Goal: Task Accomplishment & Management: Manage account settings

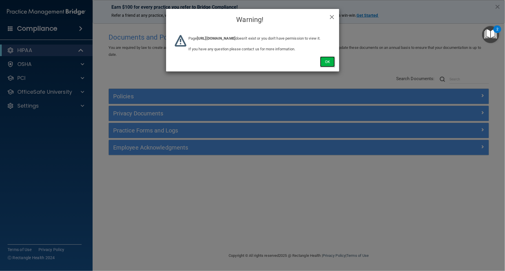
click at [328, 67] on button "Ok" at bounding box center [327, 61] width 14 height 11
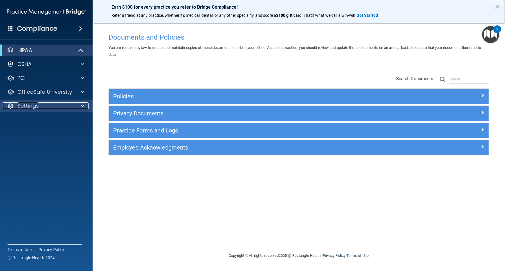
click at [68, 104] on div "Settings" at bounding box center [39, 105] width 72 height 7
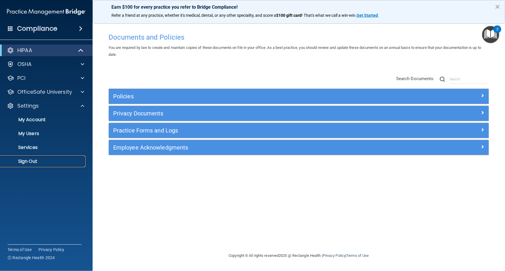
click at [63, 162] on p "Sign Out" at bounding box center [43, 162] width 79 height 6
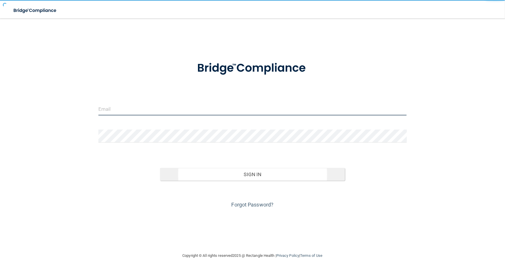
type input "[EMAIL_ADDRESS][DOMAIN_NAME]"
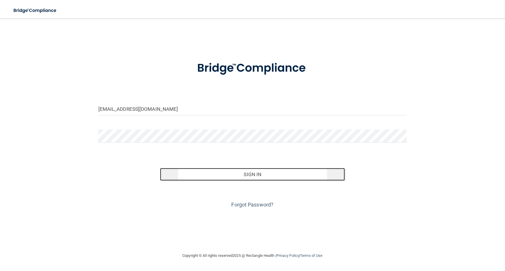
click at [253, 178] on button "Sign In" at bounding box center [252, 174] width 185 height 13
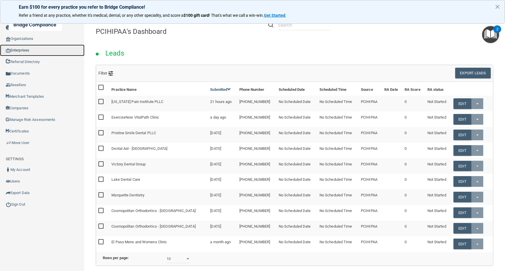
click at [49, 49] on link "Enterprises" at bounding box center [42, 51] width 85 height 12
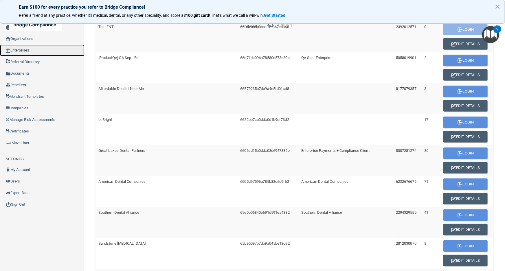
scroll to position [289, 0]
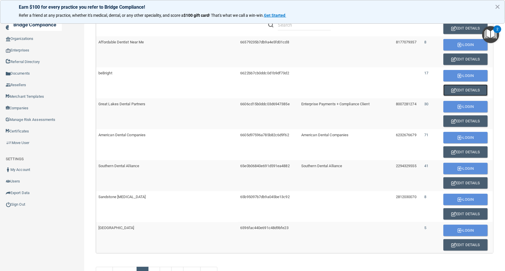
click at [450, 87] on button "Edit Details" at bounding box center [465, 91] width 44 height 12
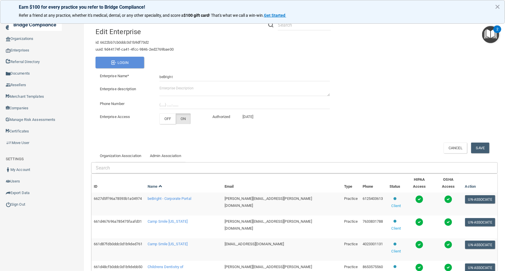
scroll to position [96, 0]
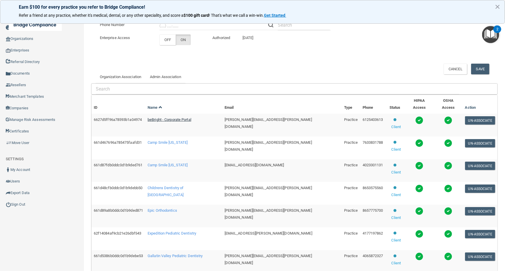
click at [191, 118] on span "beBright - Corporate Portal" at bounding box center [170, 120] width 44 height 4
click at [170, 140] on span "Camp Smile [US_STATE]" at bounding box center [168, 142] width 40 height 4
click at [187, 163] on span "Camp Smile Nebraska" at bounding box center [168, 165] width 40 height 4
click at [184, 186] on span "Childrens Dentistry of Knoxville" at bounding box center [166, 191] width 36 height 11
click at [184, 205] on td "Epic Orthodontics" at bounding box center [183, 216] width 77 height 23
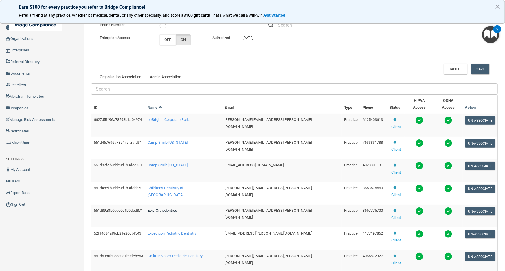
click at [177, 208] on span "Epic Orthodontics" at bounding box center [163, 210] width 30 height 4
click at [179, 231] on span "Expedition Pediatric Dentistry" at bounding box center [172, 233] width 49 height 4
click at [200, 254] on span "Gallatin Valley Pediatric Dentistry" at bounding box center [175, 256] width 55 height 4
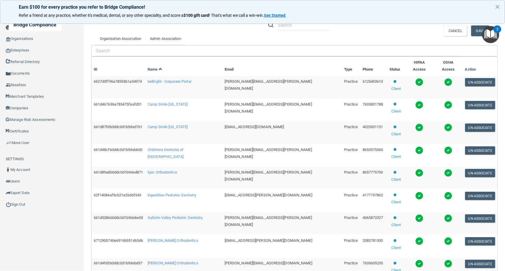
scroll to position [135, 0]
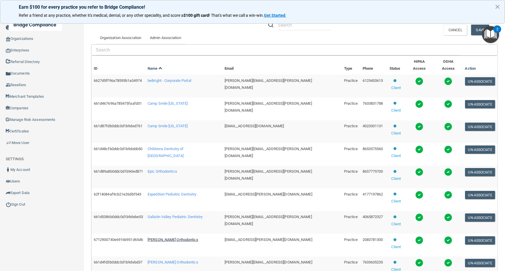
click at [169, 238] on span "Kelson Orthodontics" at bounding box center [173, 240] width 51 height 4
click at [177, 260] on span "Kottemann Orthodontics" at bounding box center [173, 262] width 51 height 4
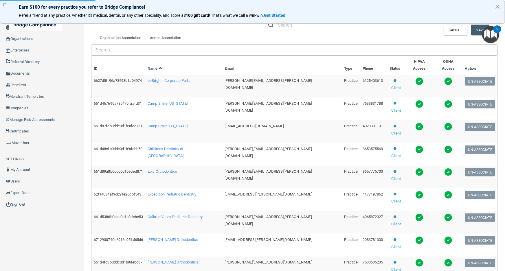
scroll to position [89, 0]
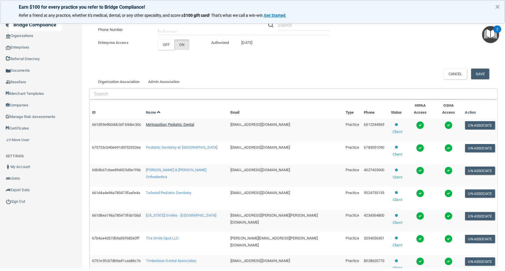
click at [194, 122] on span "Metropolitan Pediatric Dental" at bounding box center [170, 124] width 48 height 4
click at [194, 145] on span "Pediatric Dentistry at Vinings" at bounding box center [181, 147] width 71 height 4
click at [192, 168] on span "Rallis & Bonilla Orthodontics" at bounding box center [176, 173] width 60 height 11
click at [188, 191] on span "Tailwind Pediatric Dentistry" at bounding box center [168, 193] width 45 height 4
click at [195, 213] on span "Tennessee Smiles - Madisonville" at bounding box center [181, 215] width 70 height 4
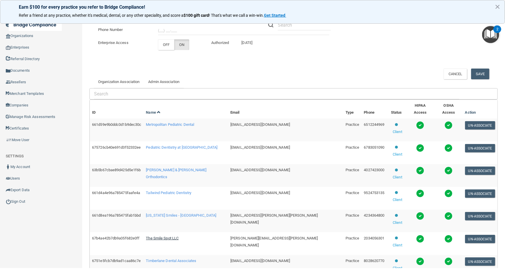
click at [179, 236] on span "The Smile Spot LLC" at bounding box center [162, 238] width 33 height 4
click at [174, 259] on span "Timberlane Dental Associates" at bounding box center [171, 261] width 50 height 4
click at [92, 54] on main "Back Success! × Error! Something went wrong! × Edit Enterprise id: 6622bb7cb0dd…" at bounding box center [293, 142] width 423 height 253
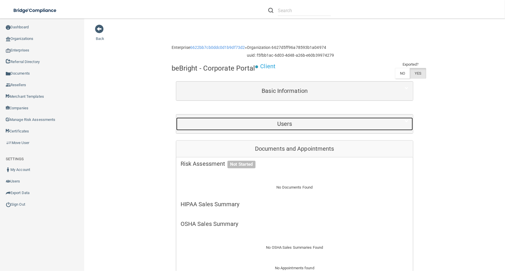
click at [339, 123] on h5 "Users" at bounding box center [285, 124] width 208 height 6
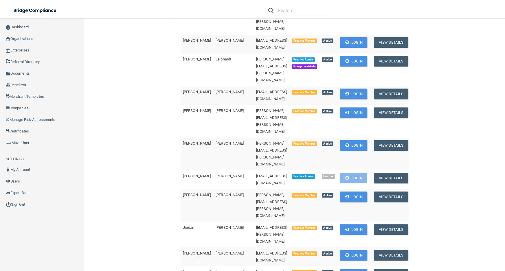
scroll to position [894, 0]
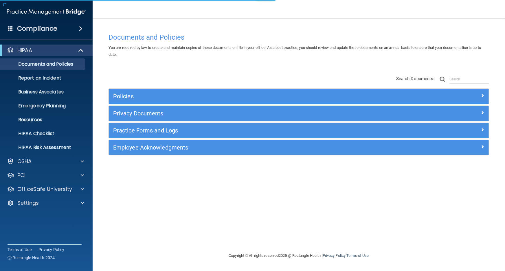
click at [47, 206] on div "Business Associate Agreement Please sign this updated Business Associate Agreem…" at bounding box center [252, 135] width 505 height 271
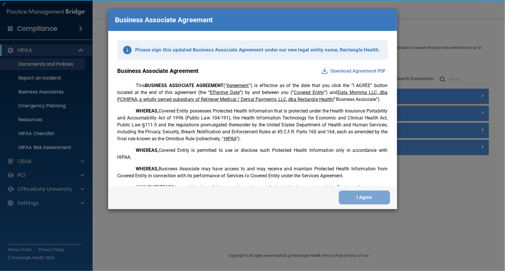
scroll to position [1173, 0]
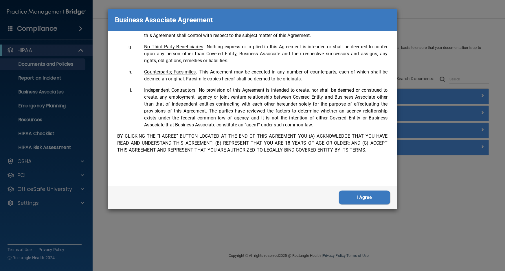
click at [380, 197] on button "I Agree" at bounding box center [364, 198] width 51 height 14
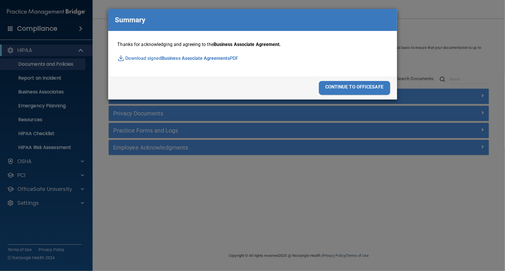
click at [369, 88] on div "continue to officesafe" at bounding box center [354, 88] width 71 height 14
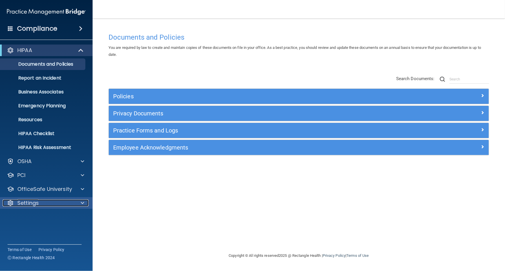
click at [30, 200] on p "Settings" at bounding box center [27, 203] width 21 height 7
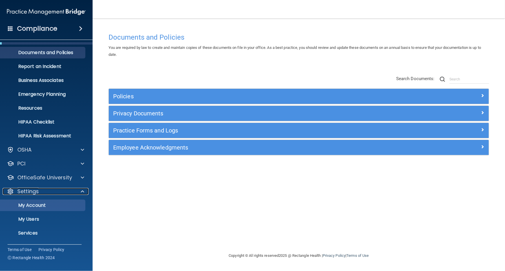
scroll to position [22, 0]
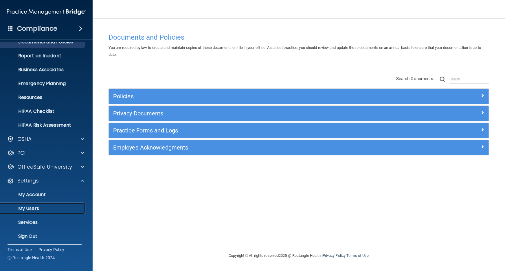
click at [36, 210] on p "My Users" at bounding box center [43, 209] width 79 height 6
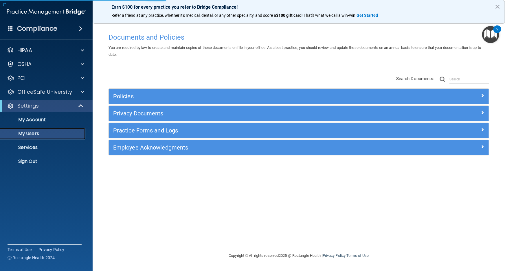
select select "20"
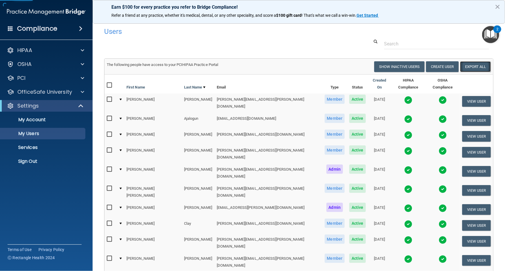
click at [474, 65] on link "Export All" at bounding box center [475, 66] width 31 height 11
click at [56, 162] on p "Sign Out" at bounding box center [43, 162] width 79 height 6
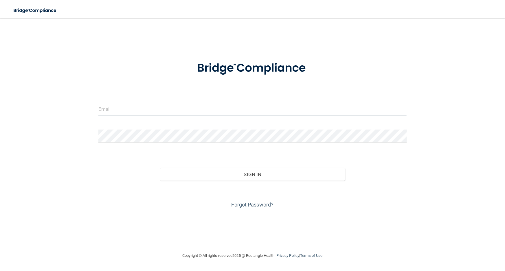
type input "avan@rectanglehealth.com"
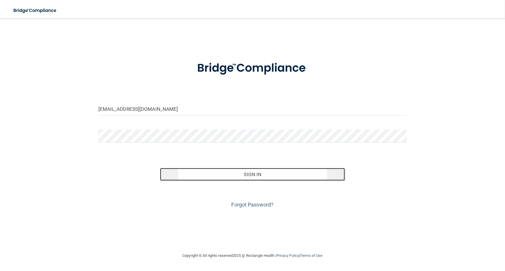
click at [190, 176] on button "Sign In" at bounding box center [252, 174] width 185 height 13
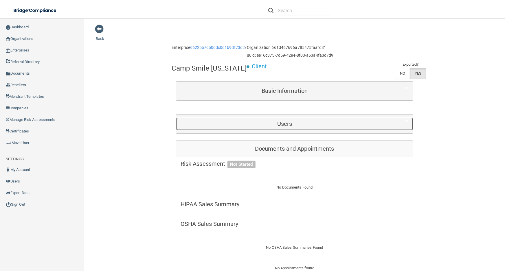
click at [358, 120] on div "Users" at bounding box center [284, 124] width 217 height 13
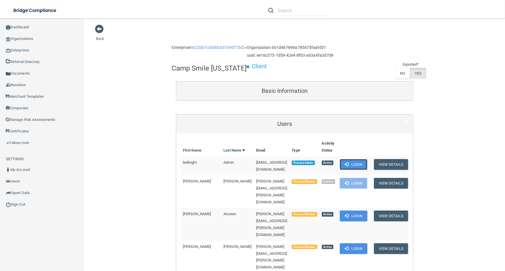
click at [360, 159] on button "Login" at bounding box center [353, 164] width 27 height 11
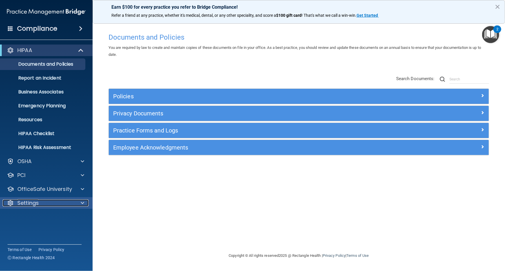
click at [81, 204] on span at bounding box center [82, 203] width 3 height 7
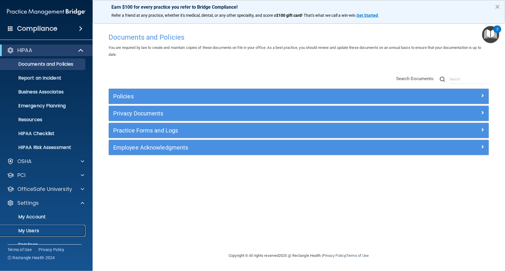
click at [69, 226] on link "My Users" at bounding box center [39, 231] width 91 height 12
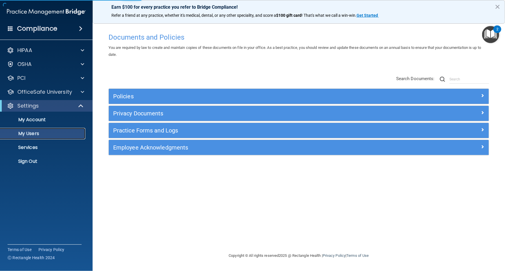
select select "20"
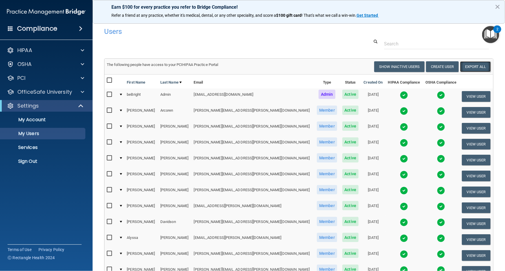
click at [473, 71] on link "Export All" at bounding box center [475, 66] width 31 height 11
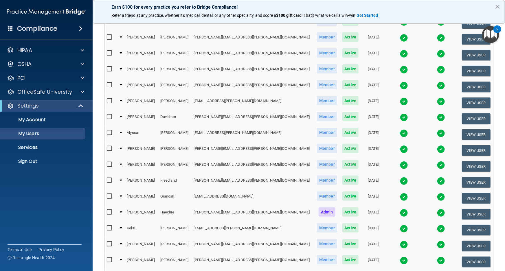
scroll to position [184, 0]
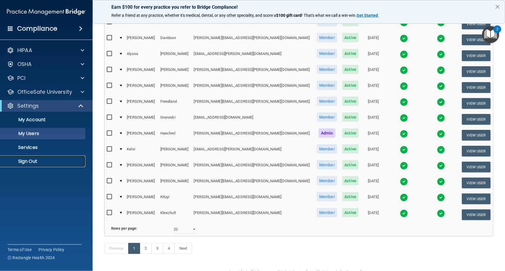
click at [48, 166] on link "Sign Out" at bounding box center [39, 162] width 91 height 12
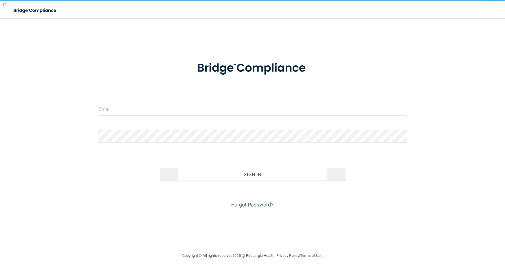
type input "[EMAIL_ADDRESS][DOMAIN_NAME]"
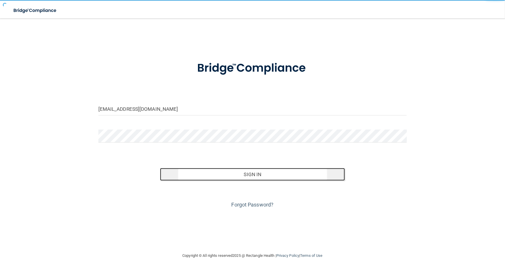
click at [224, 176] on button "Sign In" at bounding box center [252, 174] width 185 height 13
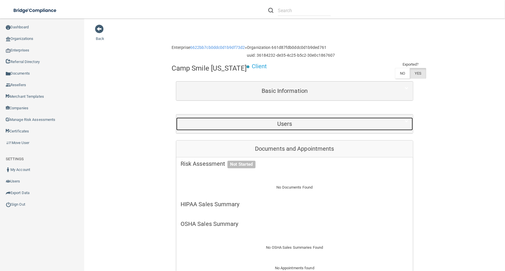
click at [287, 125] on h5 "Users" at bounding box center [285, 124] width 208 height 6
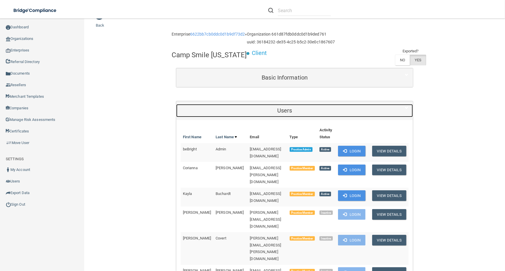
scroll to position [26, 0]
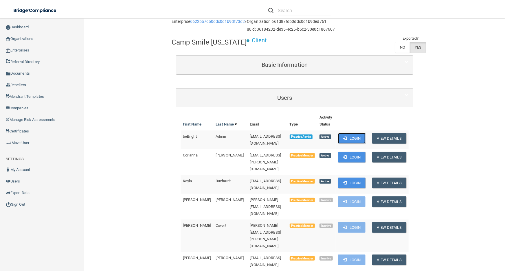
click at [347, 137] on span at bounding box center [345, 138] width 4 height 4
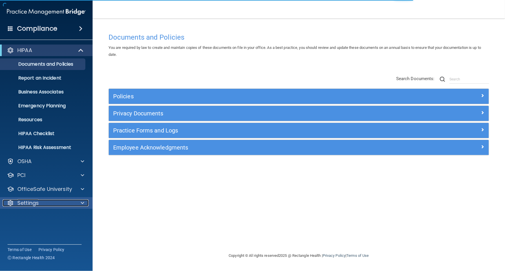
click at [78, 206] on div at bounding box center [81, 203] width 14 height 7
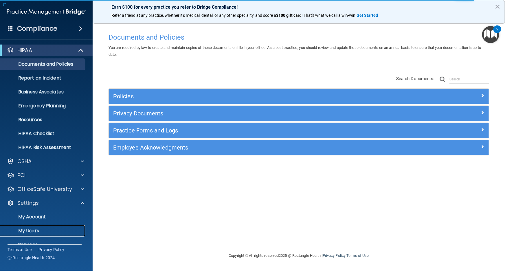
click at [76, 230] on p "My Users" at bounding box center [43, 231] width 79 height 6
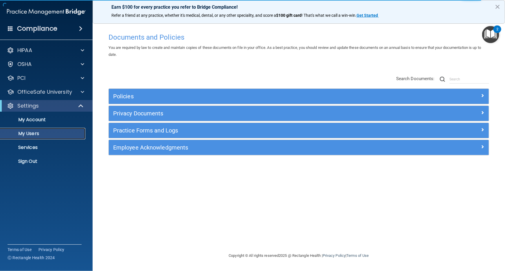
select select "20"
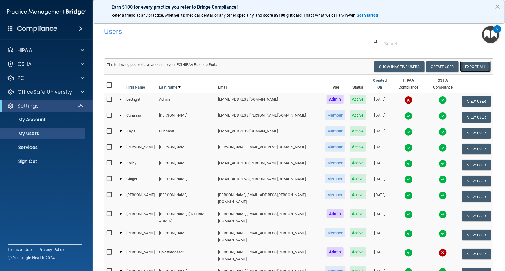
click at [469, 66] on link "Export All" at bounding box center [475, 66] width 31 height 11
click at [66, 160] on p "Sign Out" at bounding box center [43, 162] width 79 height 6
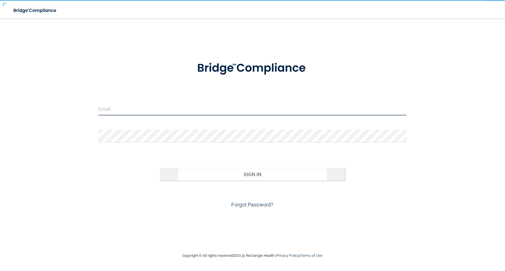
type input "[EMAIL_ADDRESS][DOMAIN_NAME]"
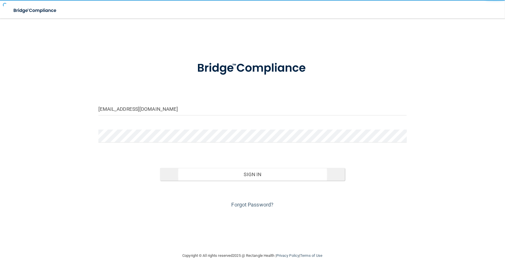
click at [209, 173] on button "Sign In" at bounding box center [252, 174] width 185 height 13
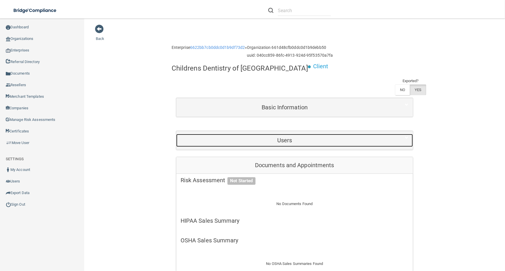
click at [255, 137] on h5 "Users" at bounding box center [285, 140] width 208 height 6
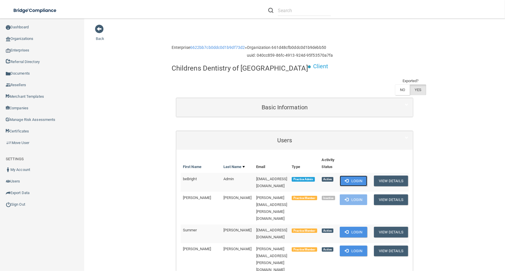
click at [365, 176] on button "Login" at bounding box center [353, 181] width 27 height 11
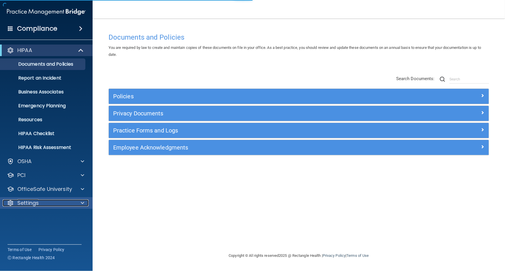
click at [52, 205] on div "Settings" at bounding box center [39, 203] width 72 height 7
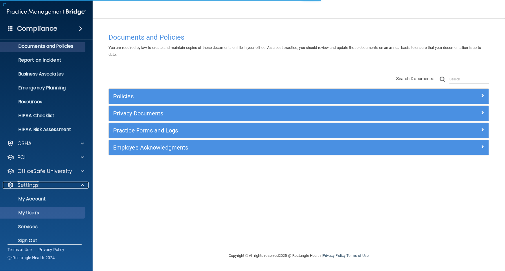
scroll to position [19, 0]
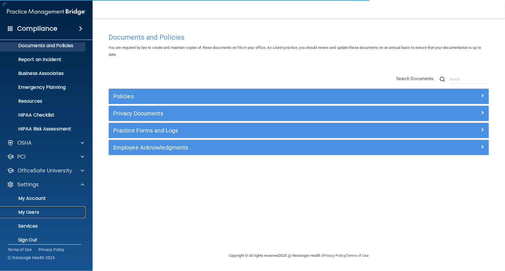
click at [53, 211] on p "My Users" at bounding box center [43, 213] width 79 height 6
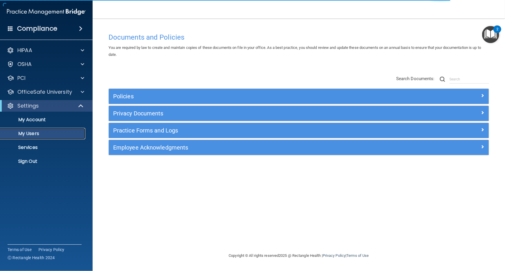
select select "20"
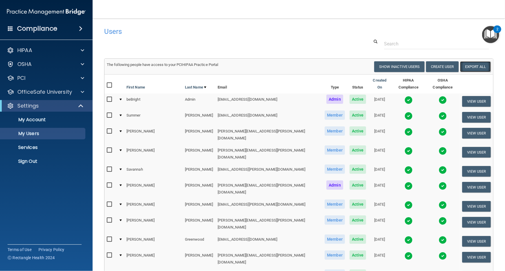
click at [466, 65] on link "Export All" at bounding box center [475, 66] width 31 height 11
click at [72, 157] on link "Sign Out" at bounding box center [39, 162] width 91 height 12
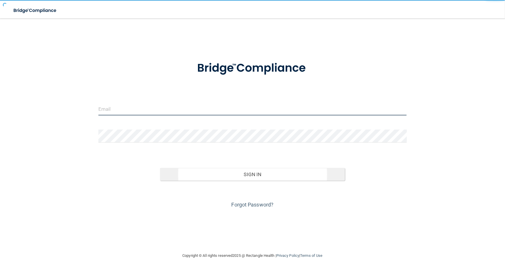
type input "avan@rectanglehealth.com"
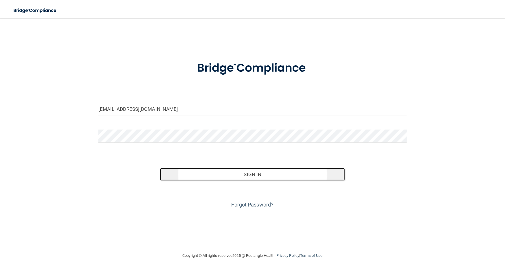
click at [186, 174] on button "Sign In" at bounding box center [252, 174] width 185 height 13
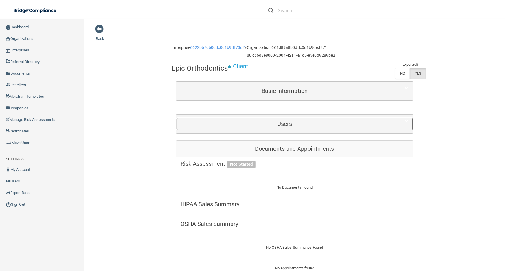
click at [309, 124] on h5 "Users" at bounding box center [285, 124] width 208 height 6
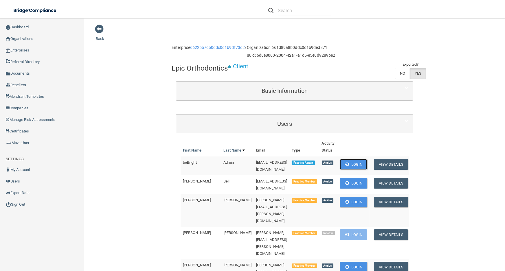
click at [364, 166] on button "Login" at bounding box center [353, 164] width 27 height 11
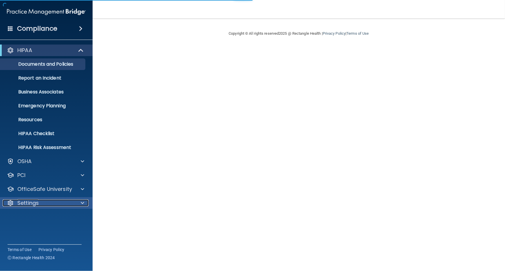
click at [65, 202] on div "Settings" at bounding box center [39, 203] width 72 height 7
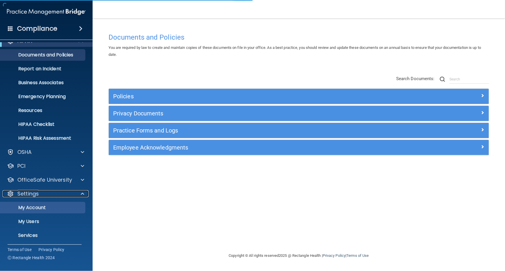
scroll to position [17, 0]
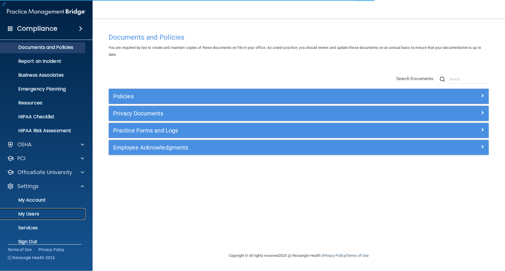
click at [68, 216] on p "My Users" at bounding box center [43, 214] width 79 height 6
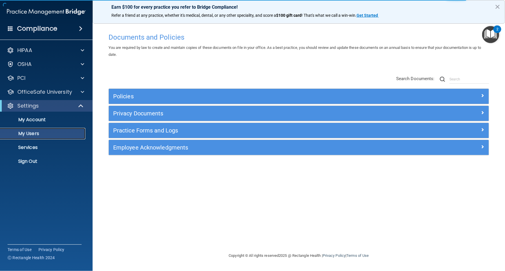
select select "20"
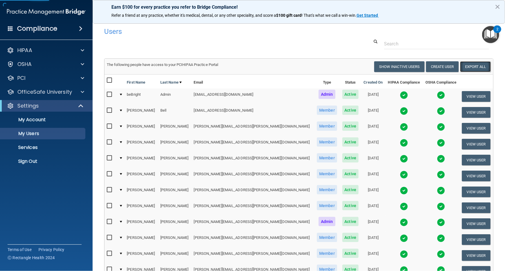
click at [476, 67] on link "Export All" at bounding box center [475, 66] width 31 height 11
click at [35, 159] on p "Sign Out" at bounding box center [43, 162] width 79 height 6
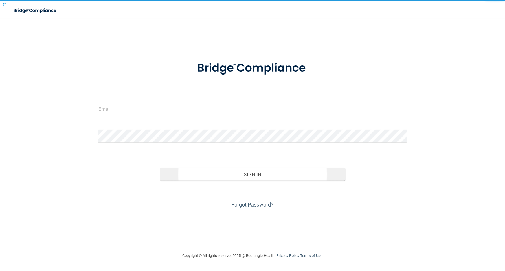
type input "avan@rectanglehealth.com"
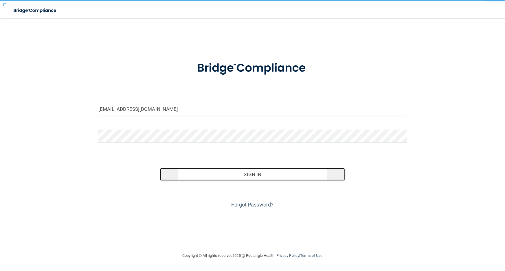
click at [183, 176] on button "Sign In" at bounding box center [252, 174] width 185 height 13
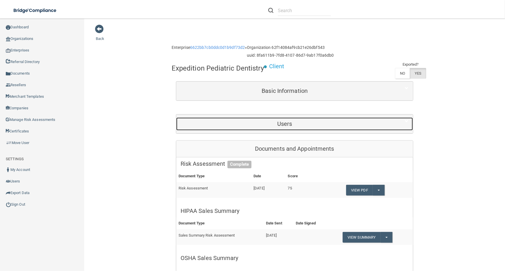
click at [277, 119] on div "Users" at bounding box center [284, 124] width 217 height 13
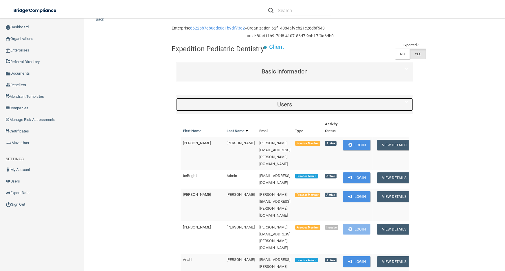
scroll to position [52, 0]
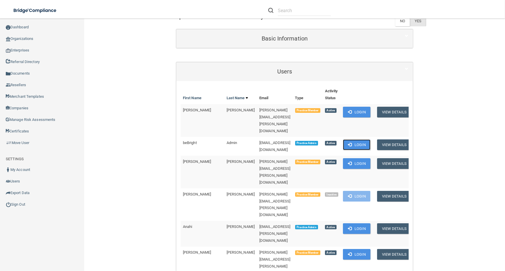
click at [356, 140] on button "Login" at bounding box center [356, 145] width 27 height 11
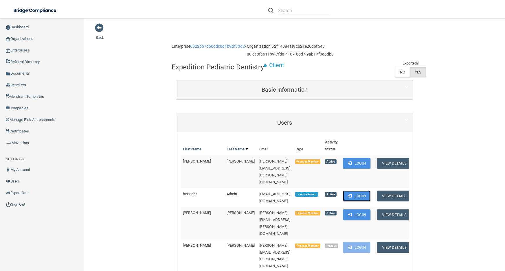
scroll to position [0, 0]
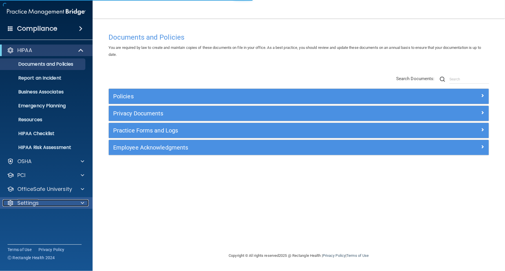
click at [61, 205] on div "Settings" at bounding box center [39, 203] width 72 height 7
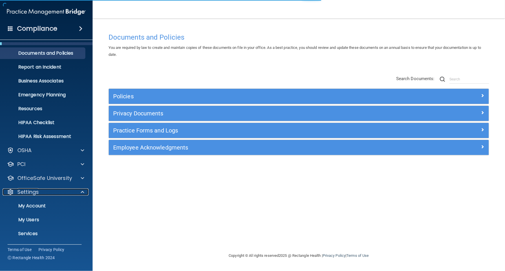
scroll to position [21, 0]
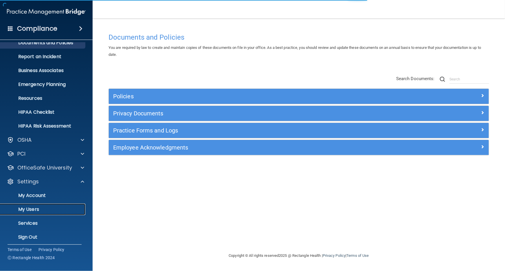
click at [67, 214] on link "My Users" at bounding box center [39, 210] width 91 height 12
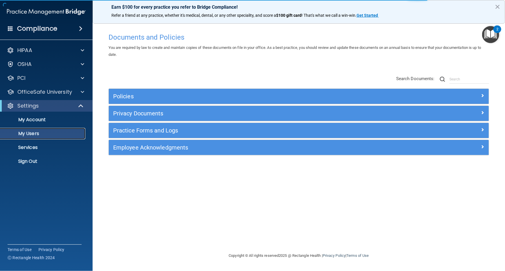
select select "20"
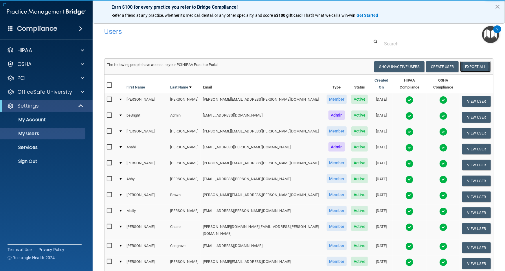
click at [480, 66] on link "Export All" at bounding box center [475, 66] width 31 height 11
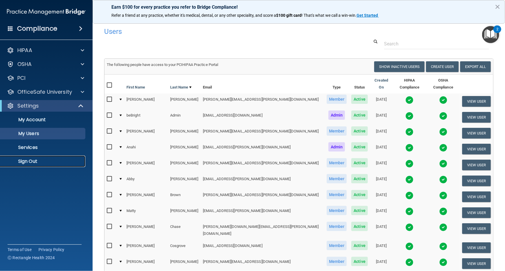
click at [55, 163] on p "Sign Out" at bounding box center [43, 162] width 79 height 6
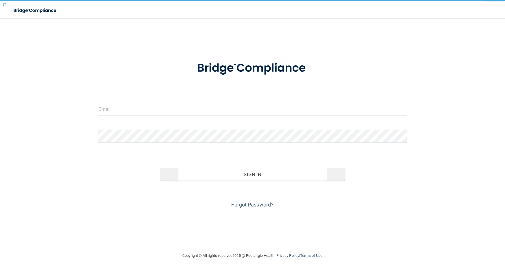
type input "avan@rectanglehealth.com"
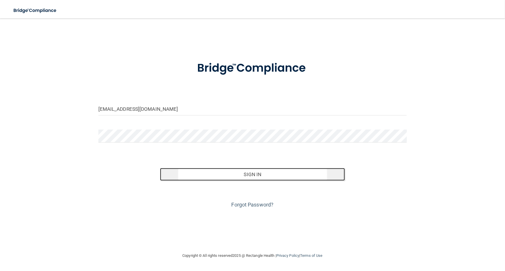
click at [241, 173] on button "Sign In" at bounding box center [252, 174] width 185 height 13
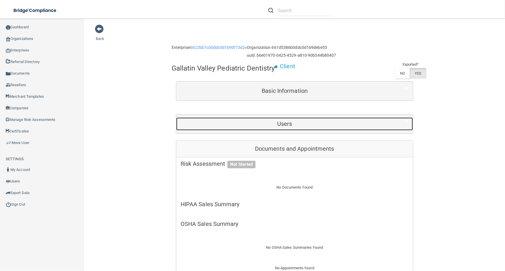
click at [239, 131] on div "Users" at bounding box center [284, 124] width 217 height 13
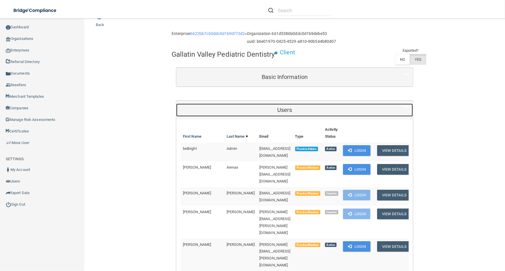
scroll to position [26, 0]
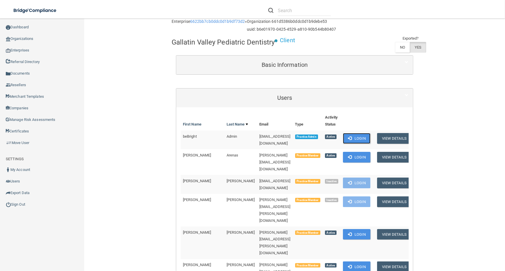
click at [363, 144] on button "Login" at bounding box center [356, 138] width 27 height 11
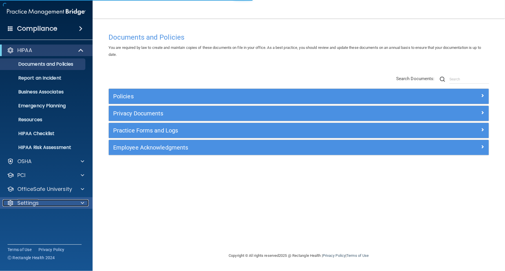
click at [36, 206] on p "Settings" at bounding box center [27, 203] width 21 height 7
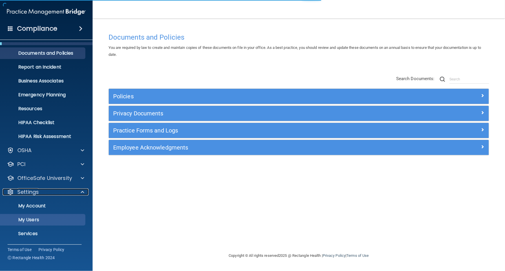
scroll to position [23, 0]
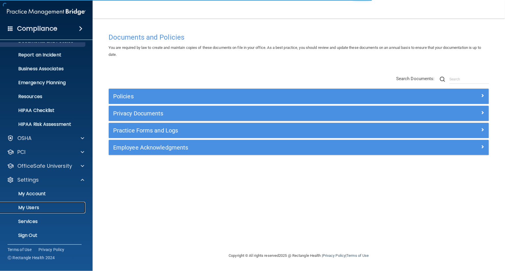
click at [45, 208] on p "My Users" at bounding box center [43, 208] width 79 height 6
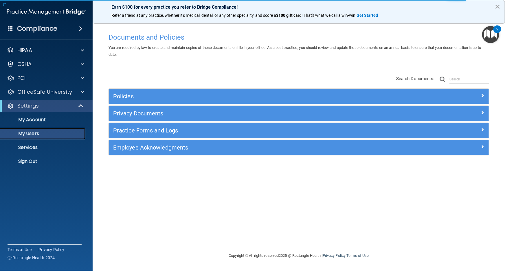
select select "20"
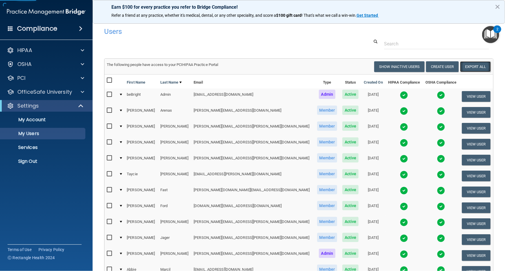
click at [484, 64] on link "Export All" at bounding box center [475, 66] width 31 height 11
click at [52, 159] on p "Sign Out" at bounding box center [43, 162] width 79 height 6
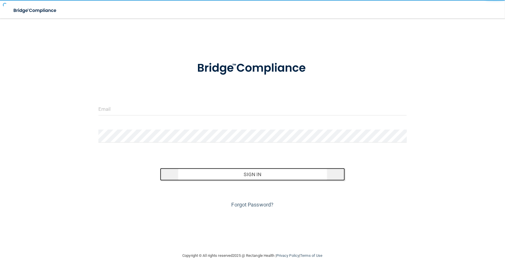
click at [206, 175] on button "Sign In" at bounding box center [252, 174] width 185 height 13
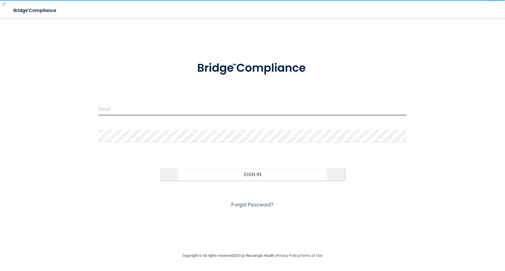
type input "[EMAIL_ADDRESS][DOMAIN_NAME]"
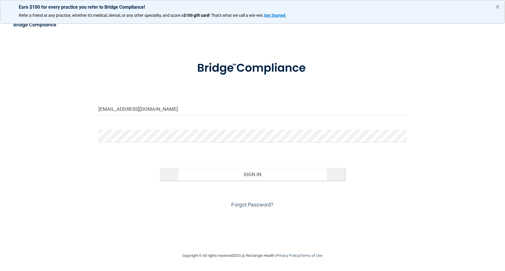
click at [174, 175] on button "Sign In" at bounding box center [252, 174] width 185 height 13
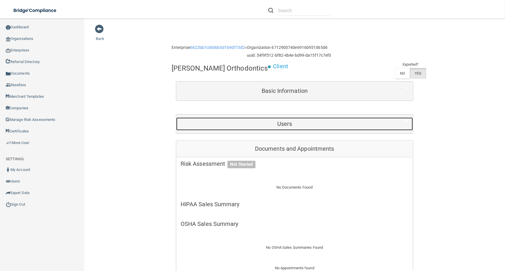
click at [237, 124] on h5 "Users" at bounding box center [285, 124] width 208 height 6
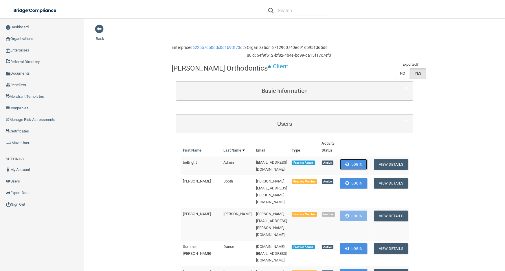
click at [366, 166] on button "Login" at bounding box center [353, 164] width 27 height 11
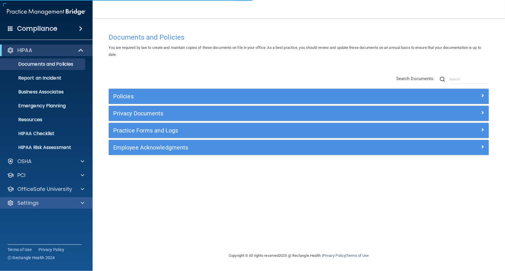
click at [65, 207] on div "Settings" at bounding box center [46, 203] width 93 height 12
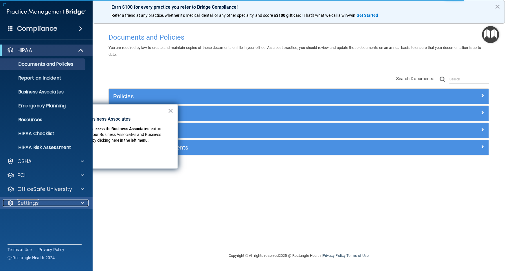
click at [84, 206] on span at bounding box center [82, 203] width 3 height 7
click at [83, 205] on span at bounding box center [82, 203] width 3 height 7
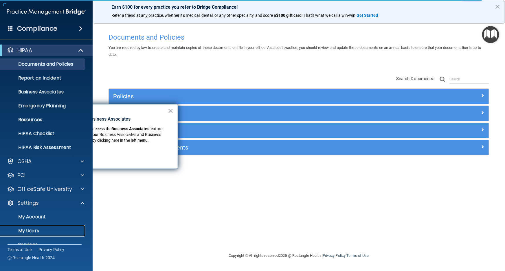
click at [78, 226] on link "My Users" at bounding box center [39, 231] width 91 height 12
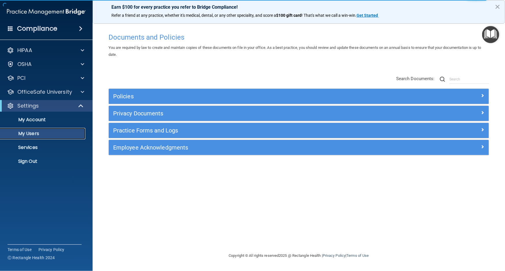
select select "20"
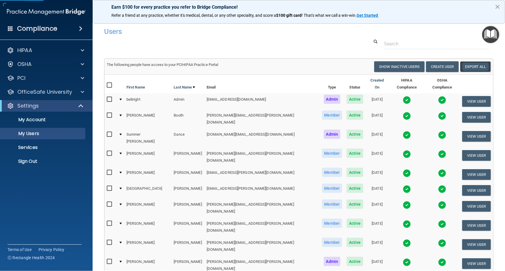
click at [471, 69] on link "Export All" at bounding box center [475, 66] width 31 height 11
click at [74, 159] on p "Sign Out" at bounding box center [43, 162] width 79 height 6
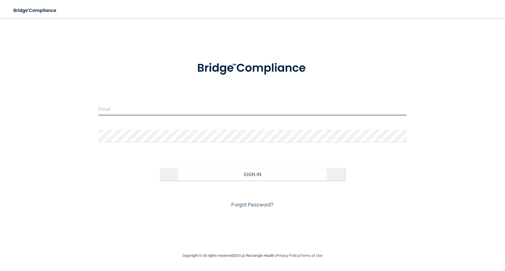
type input "[EMAIL_ADDRESS][DOMAIN_NAME]"
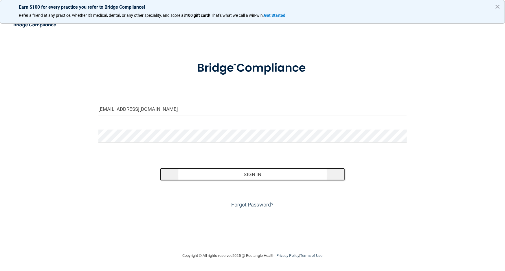
click at [185, 170] on button "Sign In" at bounding box center [252, 174] width 185 height 13
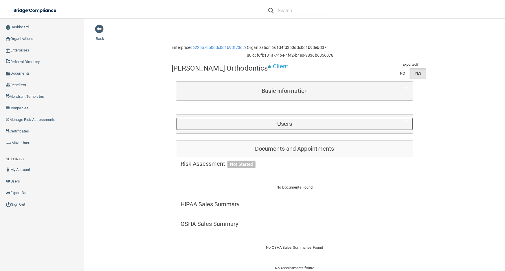
click at [304, 127] on div "Users" at bounding box center [284, 124] width 217 height 13
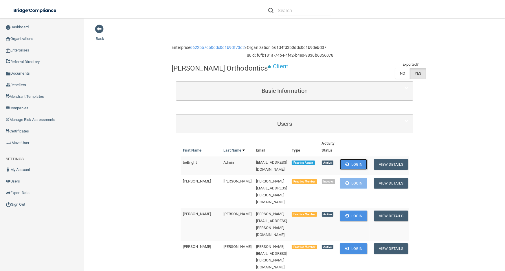
click at [356, 166] on button "Login" at bounding box center [353, 164] width 27 height 11
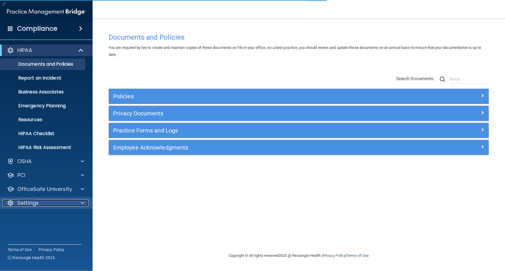
click at [45, 205] on div "Settings" at bounding box center [39, 203] width 72 height 7
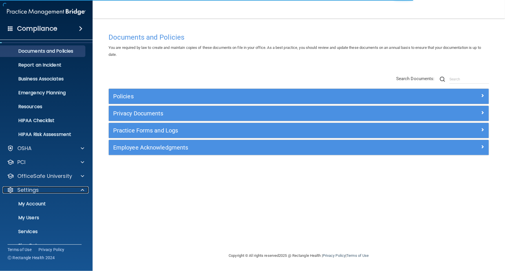
scroll to position [23, 0]
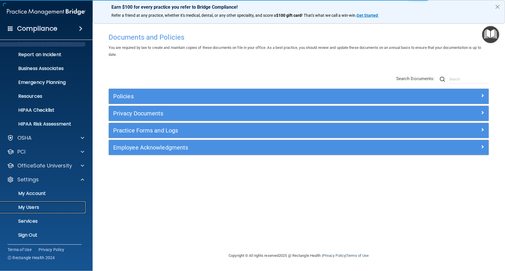
click at [47, 208] on p "My Users" at bounding box center [43, 208] width 79 height 6
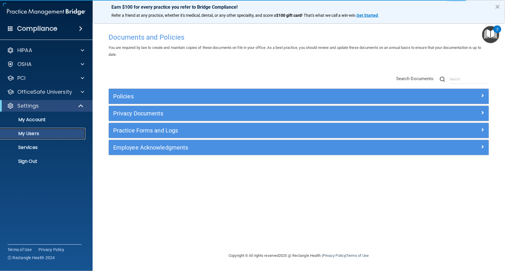
select select "20"
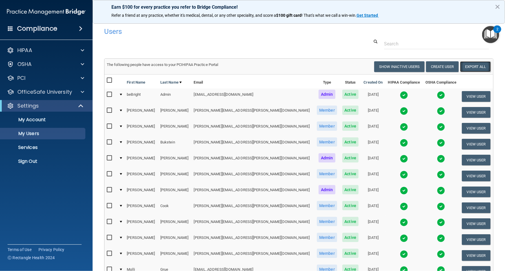
click at [481, 66] on link "Export All" at bounding box center [475, 66] width 31 height 11
click at [28, 160] on p "Sign Out" at bounding box center [43, 162] width 79 height 6
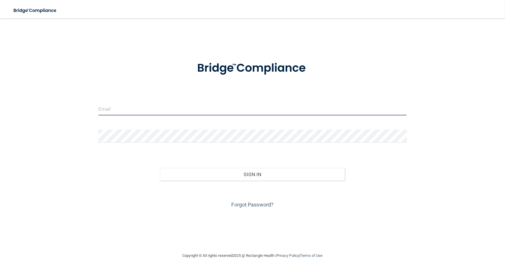
type input "avan@rectanglehealth.com"
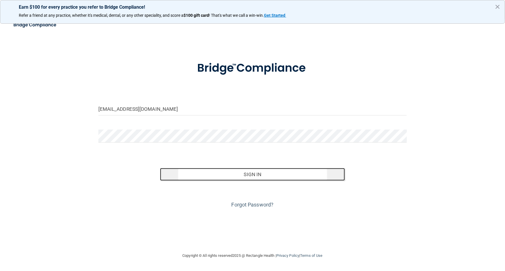
click at [201, 177] on button "Sign In" at bounding box center [252, 174] width 185 height 13
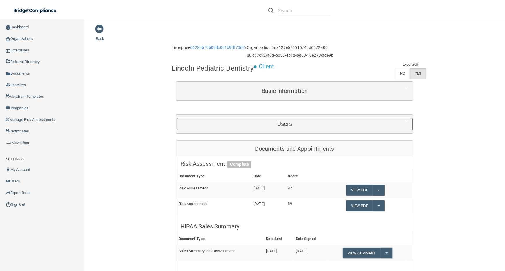
click at [260, 119] on div "Users" at bounding box center [284, 124] width 217 height 13
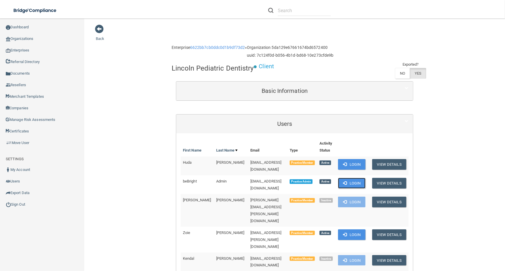
click at [348, 179] on button "Login" at bounding box center [351, 183] width 27 height 11
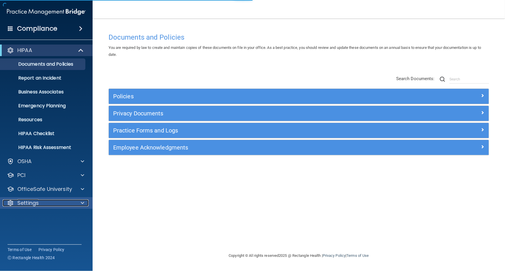
click at [61, 205] on div "Settings" at bounding box center [39, 203] width 72 height 7
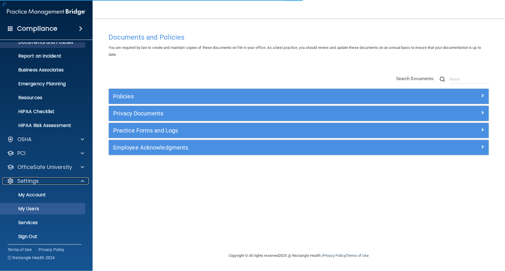
scroll to position [22, 0]
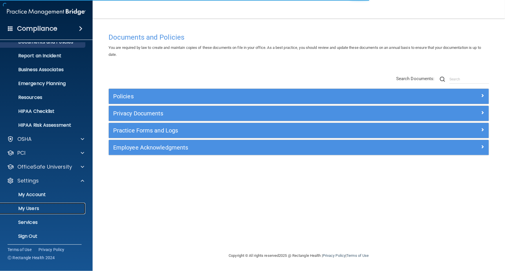
click at [63, 211] on p "My Users" at bounding box center [43, 209] width 79 height 6
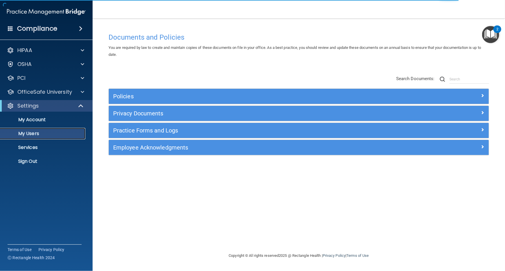
select select "20"
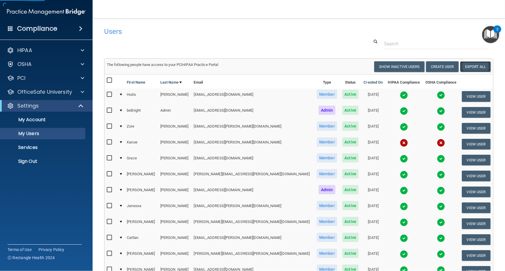
click at [468, 61] on link "Export All" at bounding box center [475, 66] width 31 height 11
click at [60, 161] on p "Sign Out" at bounding box center [43, 162] width 79 height 6
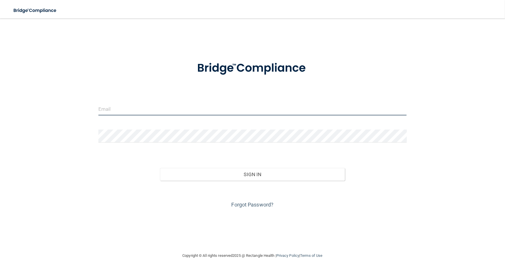
type input "avan@rectanglehealth.com"
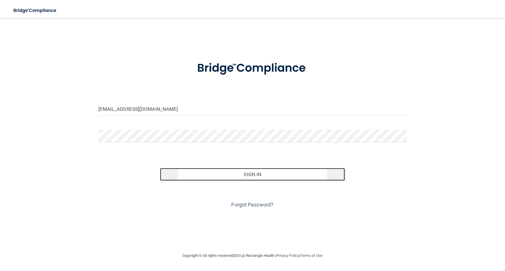
click at [234, 172] on button "Sign In" at bounding box center [252, 174] width 185 height 13
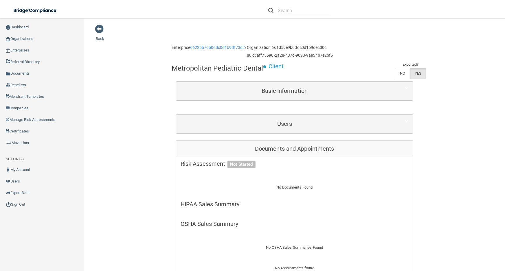
click at [331, 116] on div "Users" at bounding box center [294, 124] width 237 height 19
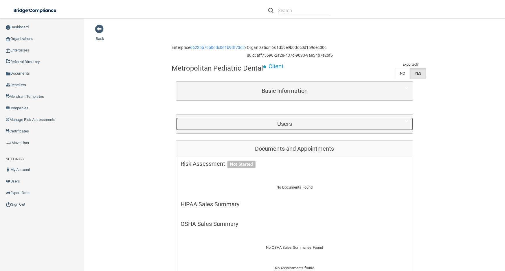
click at [332, 124] on h5 "Users" at bounding box center [285, 124] width 208 height 6
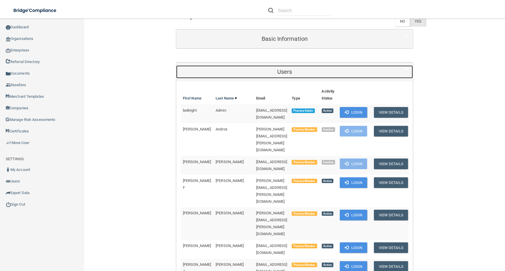
scroll to position [52, 0]
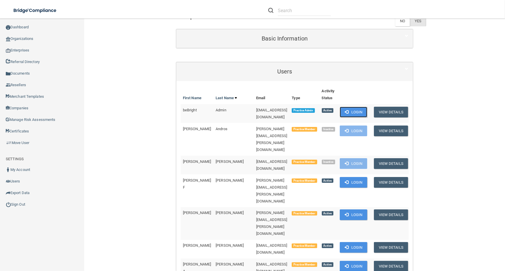
click at [361, 114] on button "Login" at bounding box center [353, 112] width 27 height 11
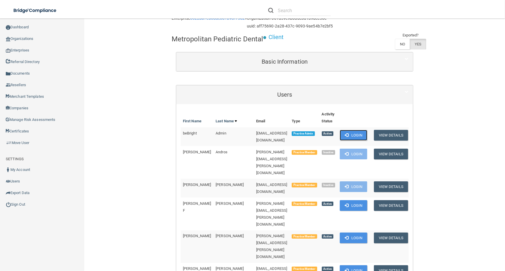
scroll to position [0, 0]
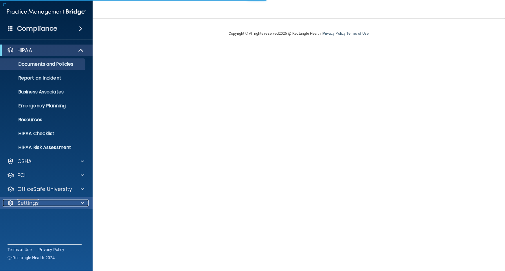
click at [55, 201] on div "Settings" at bounding box center [39, 203] width 72 height 7
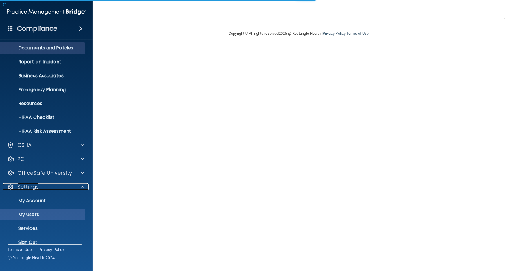
scroll to position [17, 0]
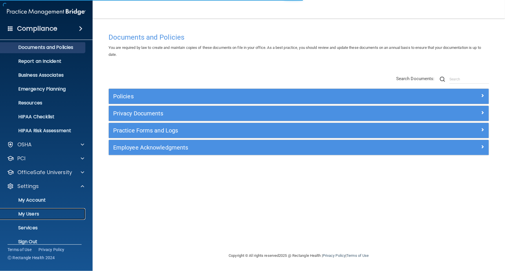
click at [56, 215] on p "My Users" at bounding box center [43, 214] width 79 height 6
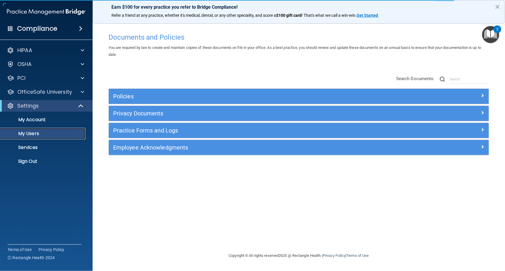
select select "20"
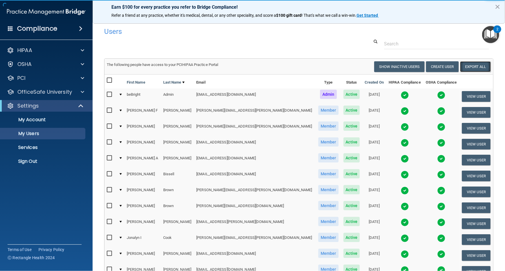
click at [471, 67] on link "Export All" at bounding box center [475, 66] width 31 height 11
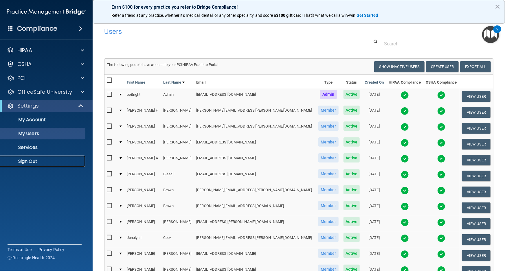
click at [63, 161] on p "Sign Out" at bounding box center [43, 162] width 79 height 6
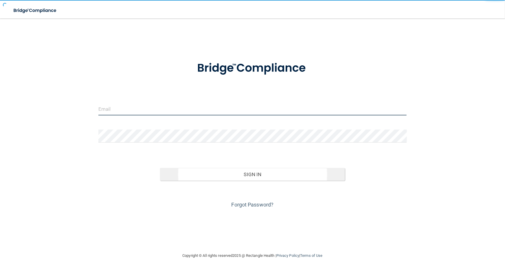
type input "avan@rectanglehealth.com"
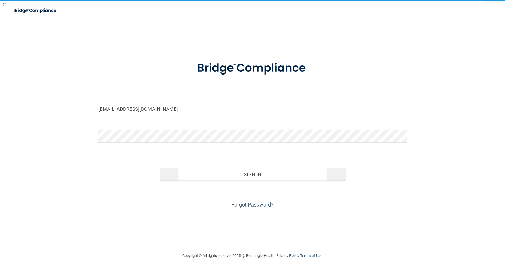
click at [194, 169] on button "Sign In" at bounding box center [252, 174] width 185 height 13
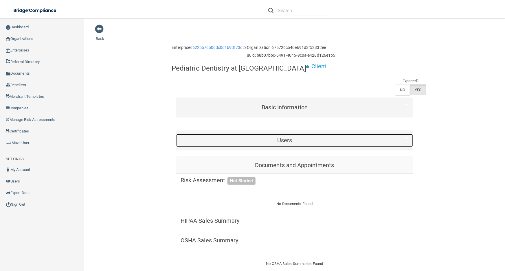
click at [328, 137] on h5 "Users" at bounding box center [285, 140] width 208 height 6
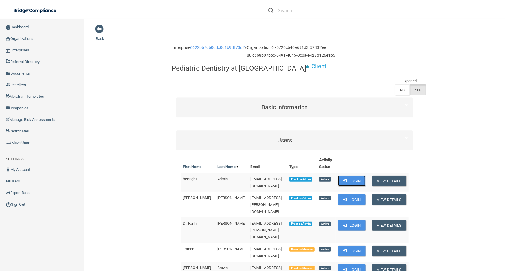
click at [366, 176] on button "Login" at bounding box center [351, 181] width 27 height 11
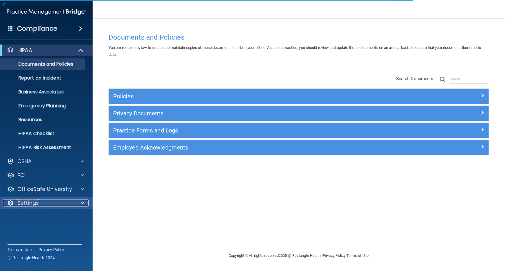
click at [74, 204] on div "Settings" at bounding box center [39, 203] width 72 height 7
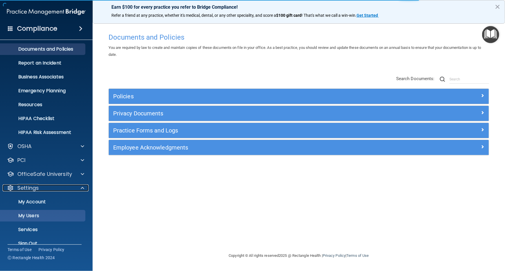
scroll to position [24, 0]
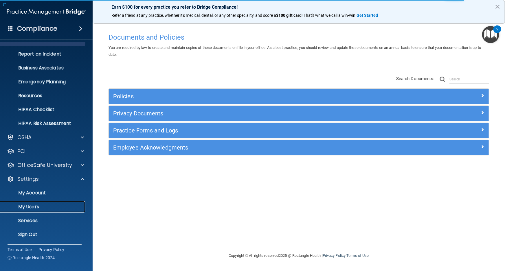
click at [75, 208] on p "My Users" at bounding box center [43, 207] width 79 height 6
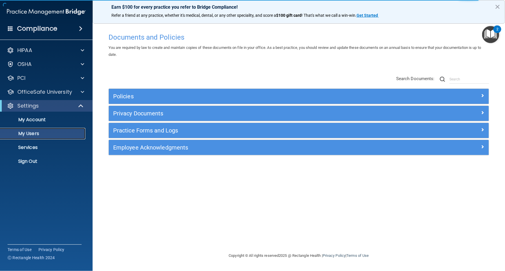
select select "20"
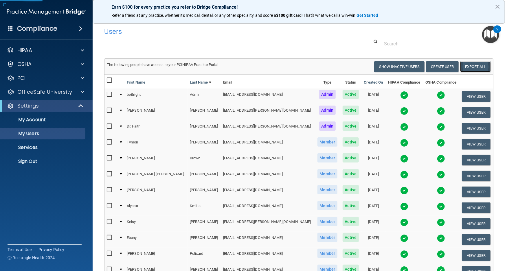
click at [476, 67] on link "Export All" at bounding box center [475, 66] width 31 height 11
click at [70, 157] on link "Sign Out" at bounding box center [39, 162] width 91 height 12
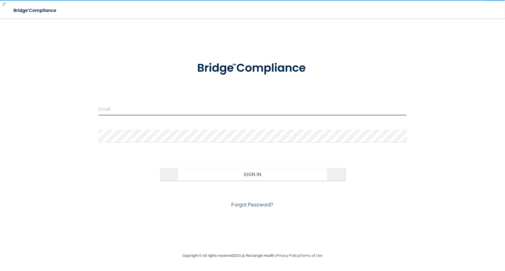
type input "avan@rectanglehealth.com"
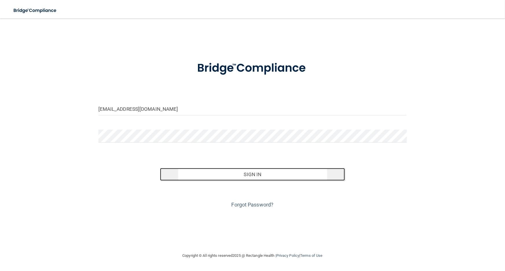
click at [278, 168] on button "Sign In" at bounding box center [252, 174] width 185 height 13
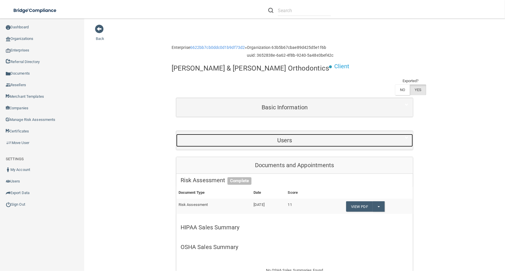
click at [260, 137] on h5 "Users" at bounding box center [285, 140] width 208 height 6
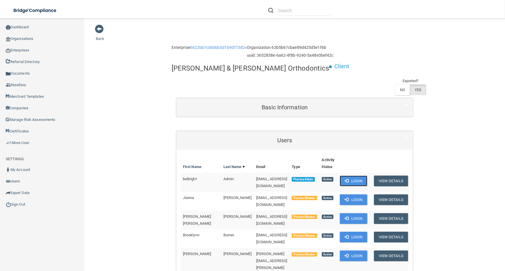
click at [346, 176] on button "Login" at bounding box center [353, 181] width 27 height 11
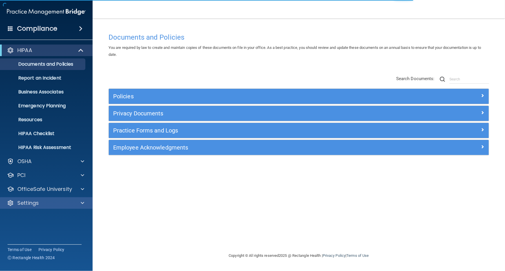
click at [75, 198] on div "Settings" at bounding box center [46, 203] width 93 height 12
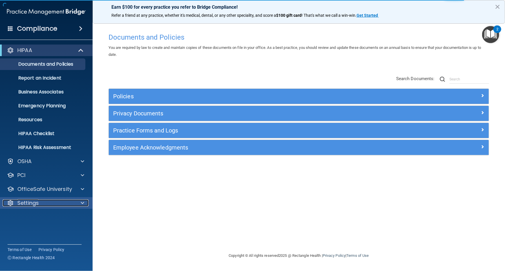
click at [80, 203] on div at bounding box center [81, 203] width 14 height 7
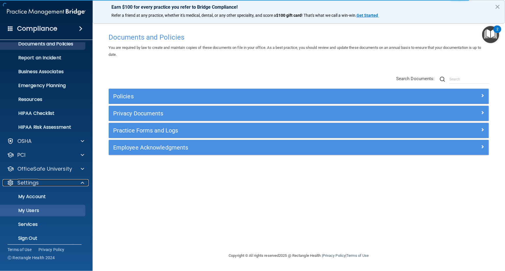
scroll to position [21, 0]
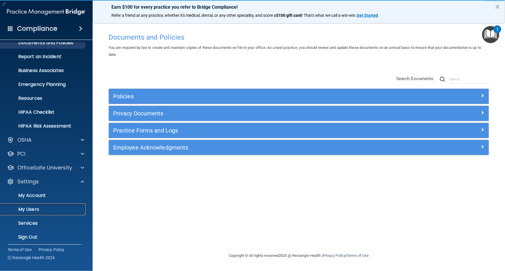
click at [75, 211] on p "My Users" at bounding box center [43, 210] width 79 height 6
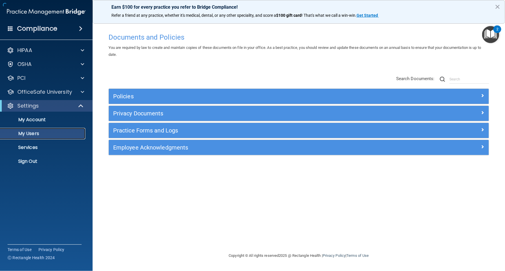
click at [75, 167] on ul "My Account My Users Services Sign Out" at bounding box center [46, 140] width 105 height 56
select select "20"
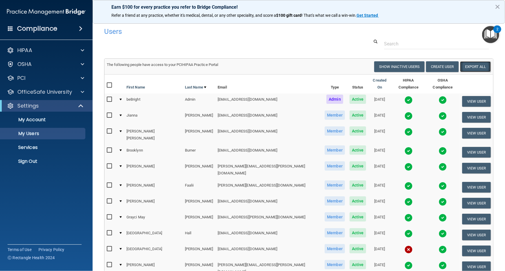
click at [472, 69] on link "Export All" at bounding box center [475, 66] width 31 height 11
click at [32, 158] on link "Sign Out" at bounding box center [39, 162] width 91 height 12
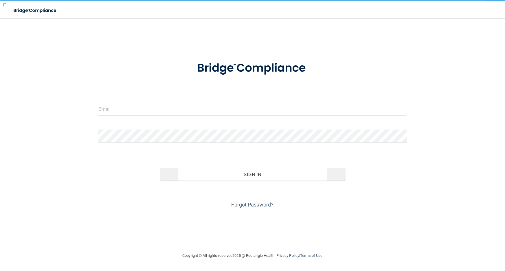
type input "avan@rectanglehealth.com"
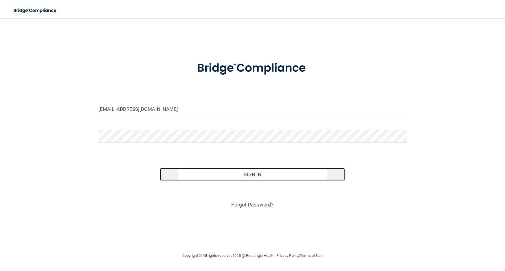
click at [270, 176] on button "Sign In" at bounding box center [252, 174] width 185 height 13
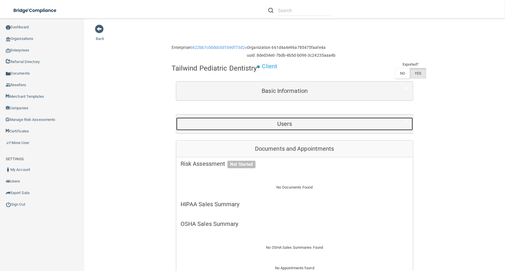
click at [276, 121] on h5 "Users" at bounding box center [285, 124] width 208 height 6
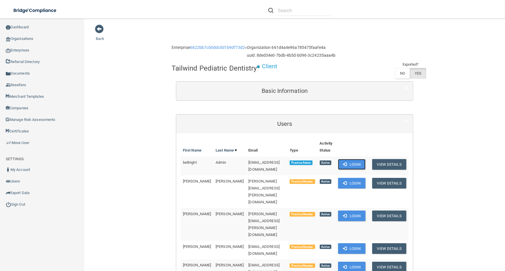
click at [354, 160] on button "Login" at bounding box center [351, 164] width 27 height 11
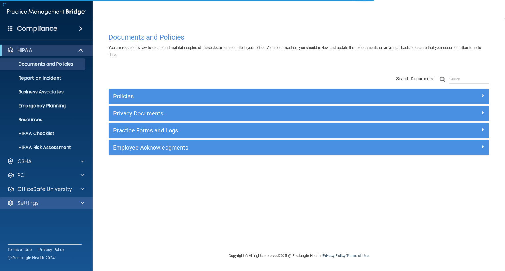
click at [42, 199] on div "Settings" at bounding box center [46, 203] width 93 height 12
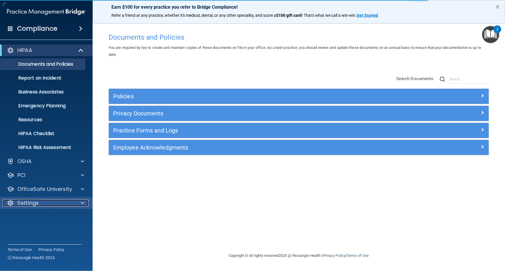
click at [69, 204] on div "Settings" at bounding box center [39, 203] width 72 height 7
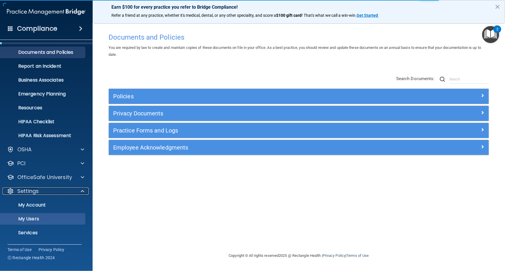
scroll to position [23, 0]
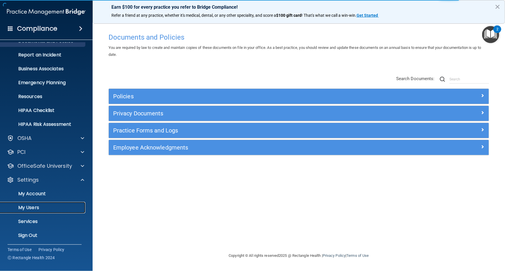
click at [69, 207] on p "My Users" at bounding box center [43, 208] width 79 height 6
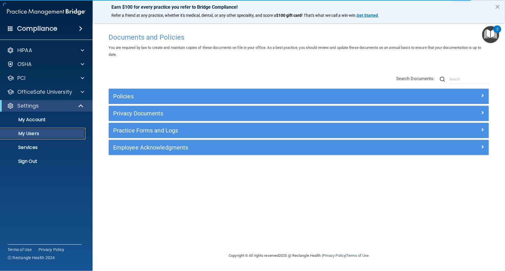
select select "20"
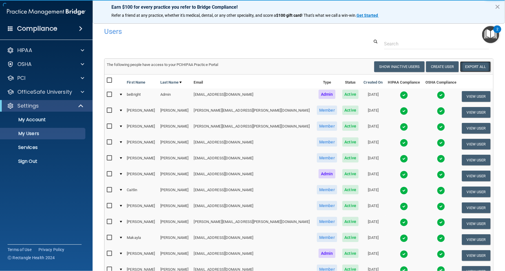
click at [464, 69] on link "Export All" at bounding box center [475, 66] width 31 height 11
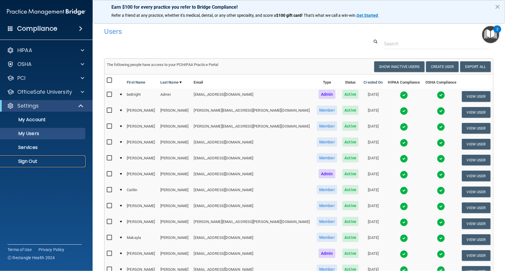
click at [40, 161] on p "Sign Out" at bounding box center [43, 162] width 79 height 6
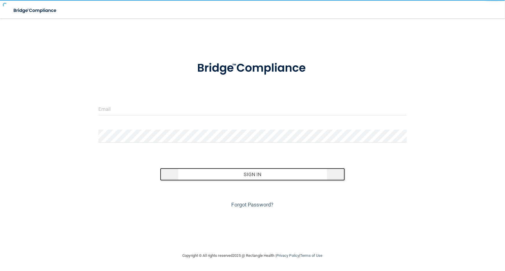
click at [208, 177] on button "Sign In" at bounding box center [252, 174] width 185 height 13
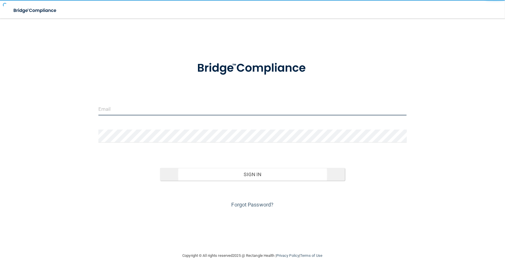
type input "[EMAIL_ADDRESS][DOMAIN_NAME]"
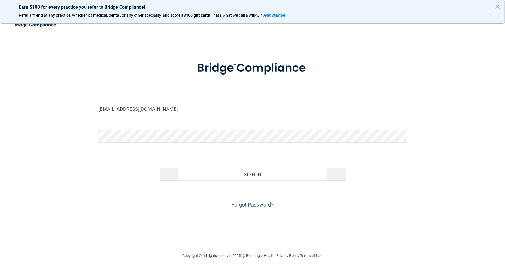
click at [208, 178] on button "Sign In" at bounding box center [252, 174] width 185 height 13
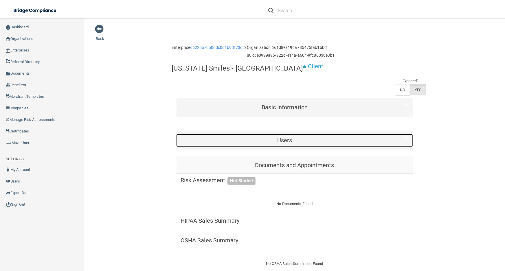
click at [276, 137] on h5 "Users" at bounding box center [285, 140] width 208 height 6
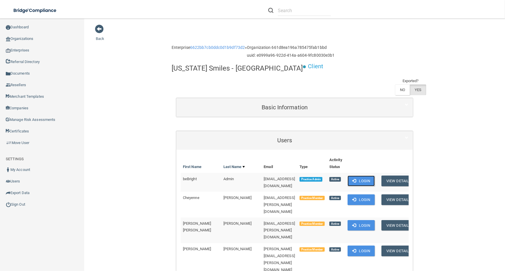
click at [363, 176] on button "Login" at bounding box center [361, 181] width 27 height 11
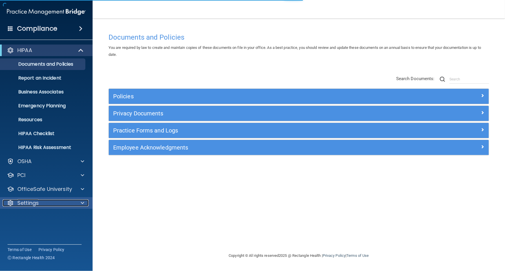
click at [77, 205] on div at bounding box center [81, 203] width 14 height 7
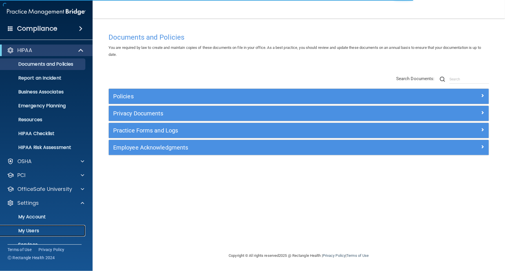
click at [77, 229] on p "My Users" at bounding box center [43, 231] width 79 height 6
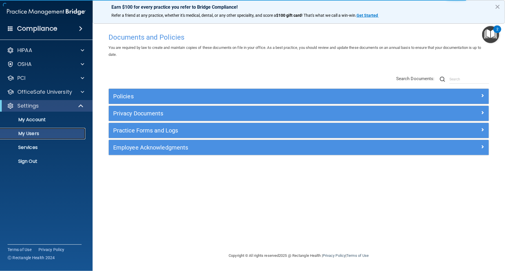
select select "20"
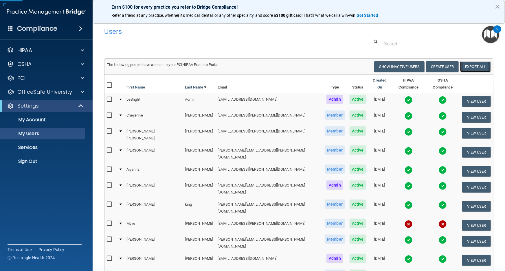
click at [477, 68] on link "Export All" at bounding box center [475, 66] width 31 height 11
click at [48, 160] on p "Sign Out" at bounding box center [43, 162] width 79 height 6
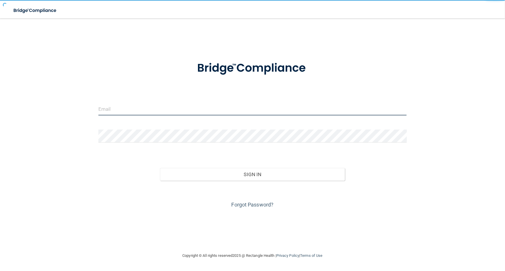
type input "avan@rectanglehealth.com"
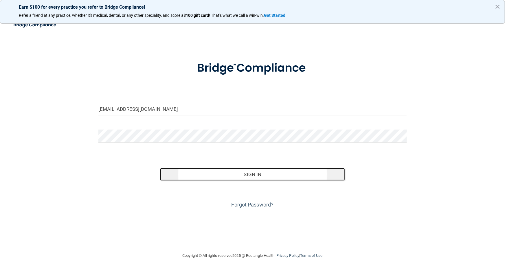
click at [191, 171] on button "Sign In" at bounding box center [252, 174] width 185 height 13
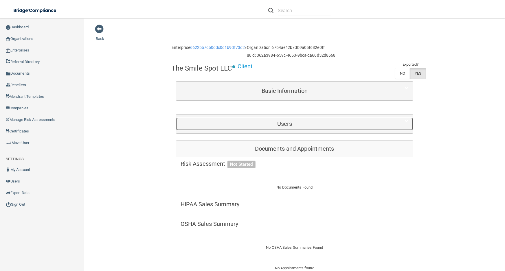
click at [245, 127] on h5 "Users" at bounding box center [285, 124] width 208 height 6
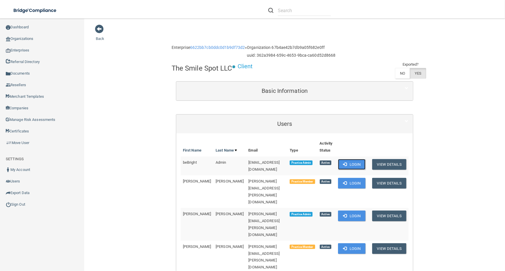
click at [364, 164] on button "Login" at bounding box center [351, 164] width 27 height 11
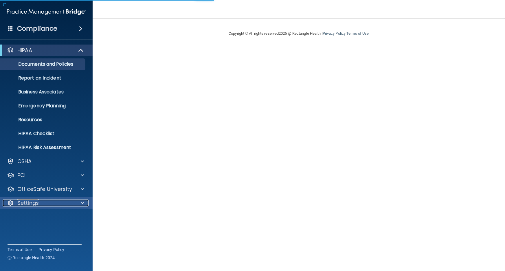
click at [47, 203] on div "Settings" at bounding box center [39, 203] width 72 height 7
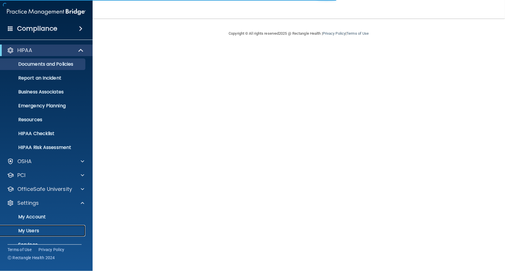
click at [56, 227] on link "My Users" at bounding box center [39, 231] width 91 height 12
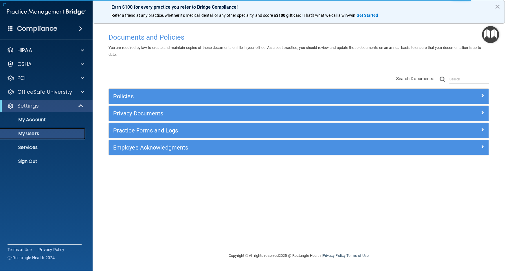
select select "20"
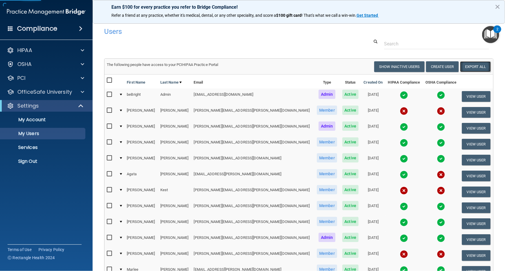
click at [476, 64] on link "Export All" at bounding box center [475, 66] width 31 height 11
click at [43, 163] on p "Sign Out" at bounding box center [43, 162] width 79 height 6
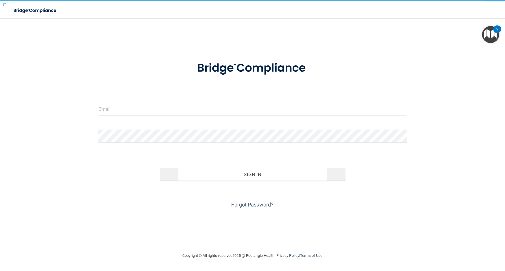
type input "avan@rectanglehealth.com"
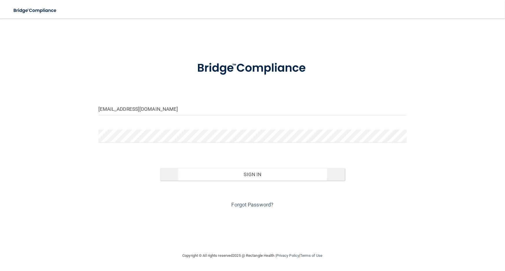
click at [230, 180] on button "Sign In" at bounding box center [252, 174] width 185 height 13
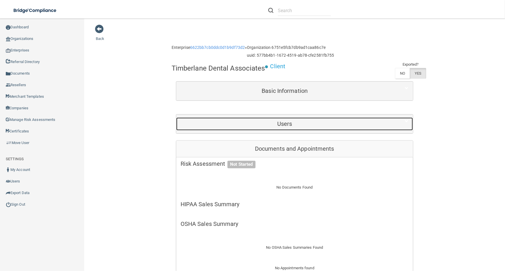
click at [342, 121] on h5 "Users" at bounding box center [285, 124] width 208 height 6
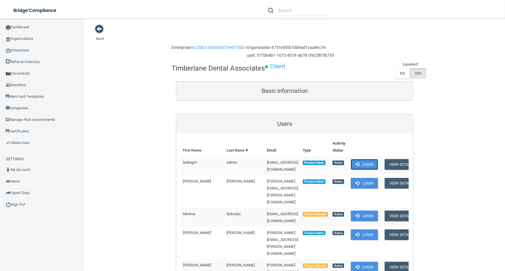
click at [368, 163] on button "Login" at bounding box center [364, 164] width 27 height 11
click at [57, 206] on link "Sign Out" at bounding box center [42, 205] width 85 height 12
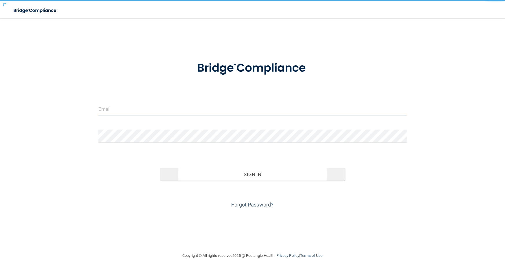
type input "avan@rectanglehealth.com"
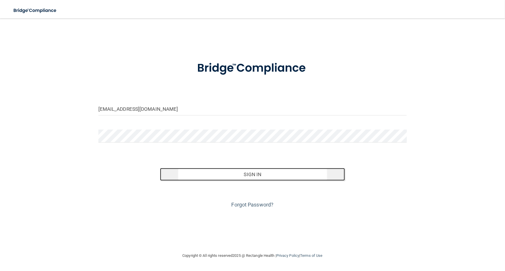
click at [230, 177] on button "Sign In" at bounding box center [252, 174] width 185 height 13
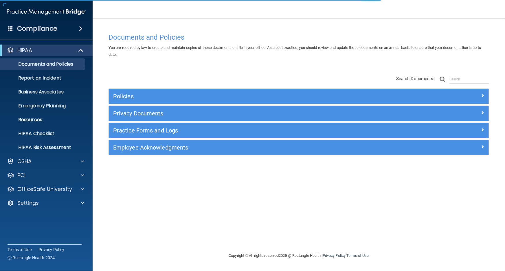
click at [26, 197] on div "HIPAA Documents and Policies Report an Incident Business Associates Emergency P…" at bounding box center [46, 127] width 93 height 171
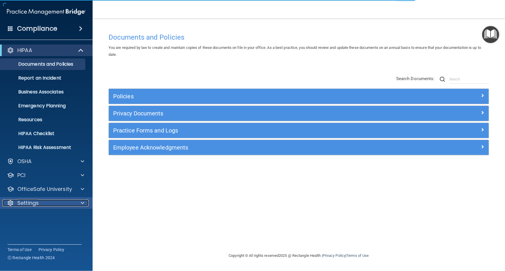
click at [27, 201] on p "Settings" at bounding box center [27, 203] width 21 height 7
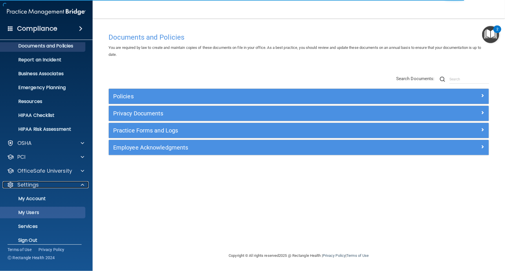
scroll to position [19, 0]
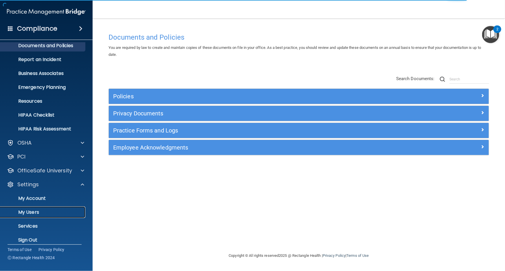
click at [41, 210] on p "My Users" at bounding box center [43, 213] width 79 height 6
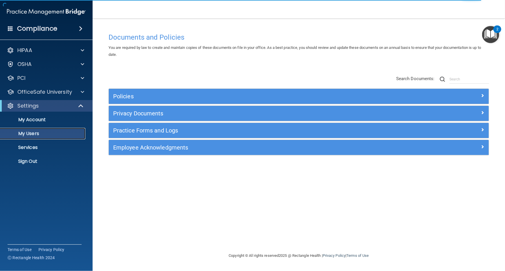
select select "20"
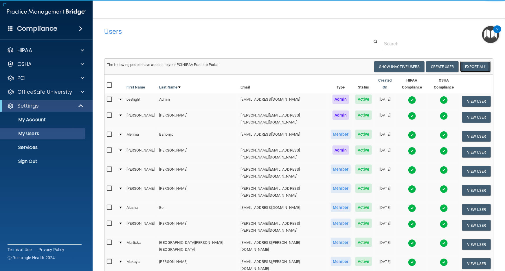
click at [467, 69] on link "Export All" at bounding box center [475, 66] width 31 height 11
